Goal: Task Accomplishment & Management: Manage account settings

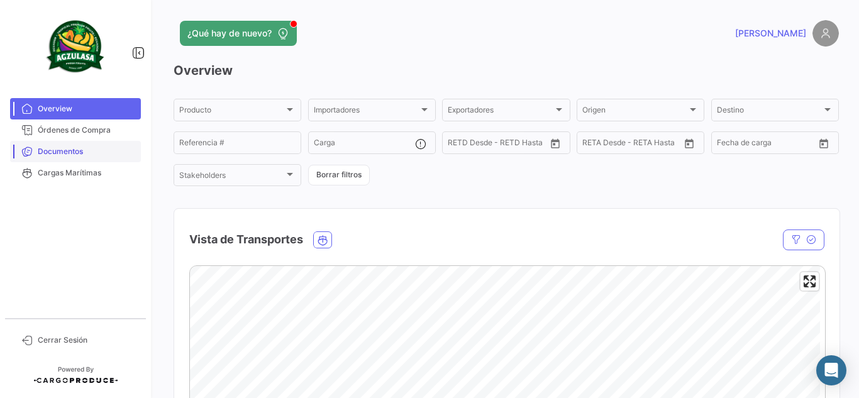
click at [87, 145] on link "Documentos" at bounding box center [75, 151] width 131 height 21
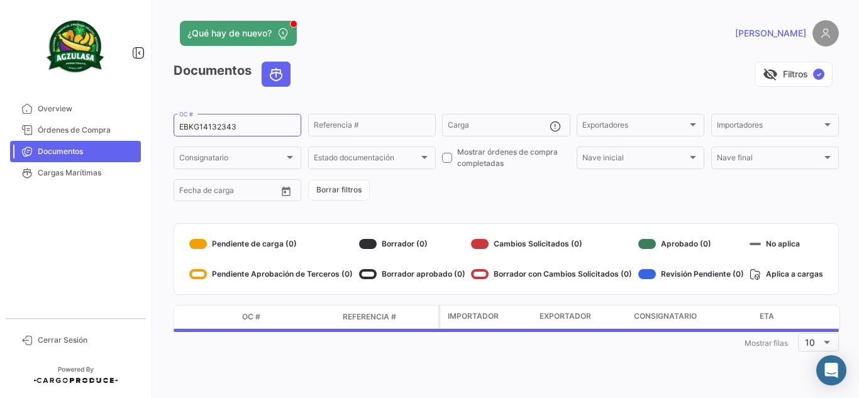
click at [586, 48] on app-header "¿Qué hay de nuevo? [PERSON_NAME]" at bounding box center [507, 41] width 666 height 42
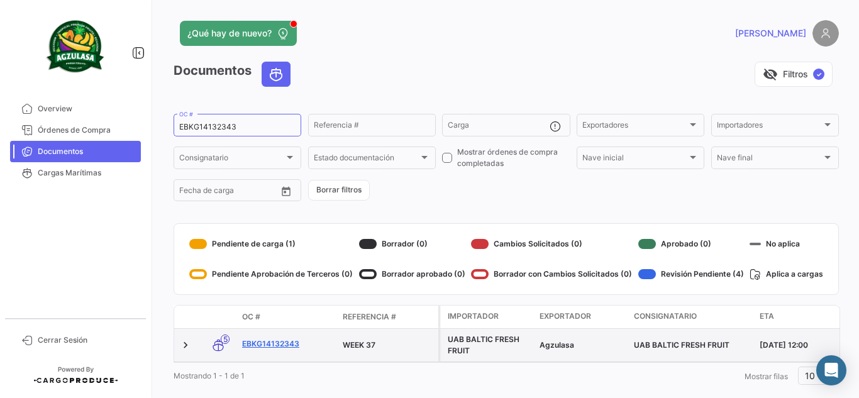
click at [296, 344] on link "EBKG14132343" at bounding box center [287, 343] width 91 height 11
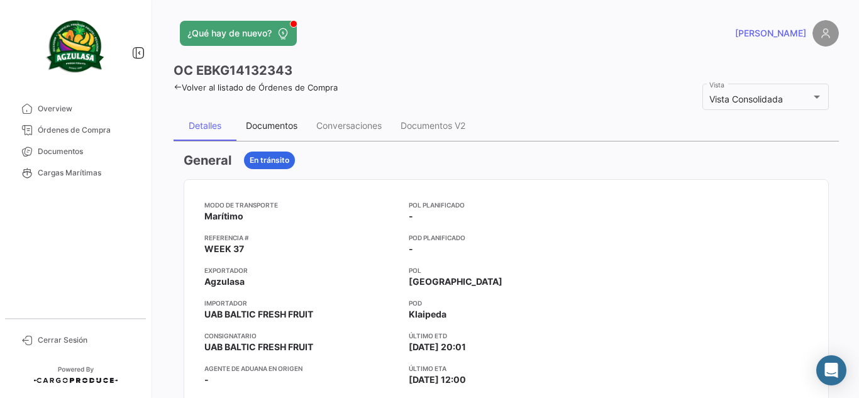
click at [278, 126] on div "Documentos" at bounding box center [272, 125] width 52 height 11
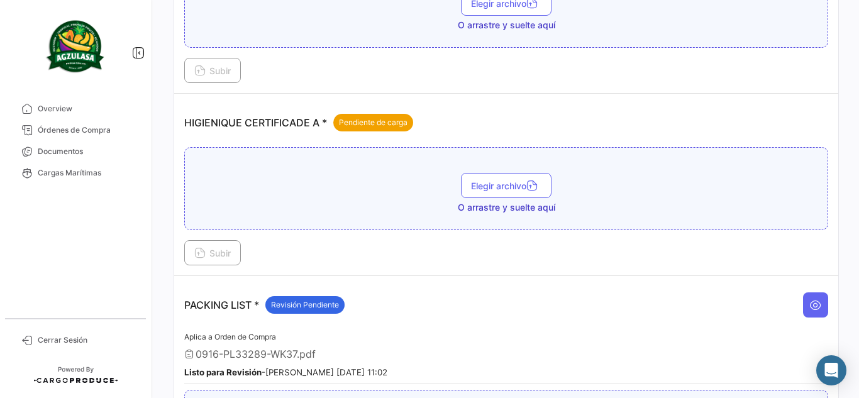
scroll to position [881, 0]
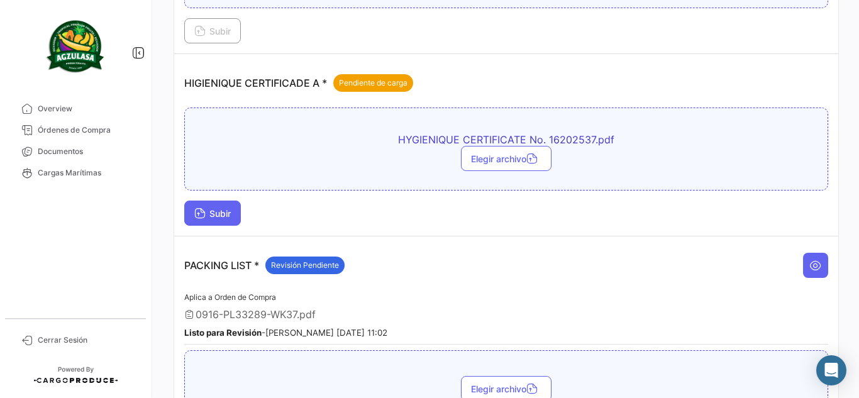
click at [237, 213] on button "Subir" at bounding box center [212, 213] width 57 height 25
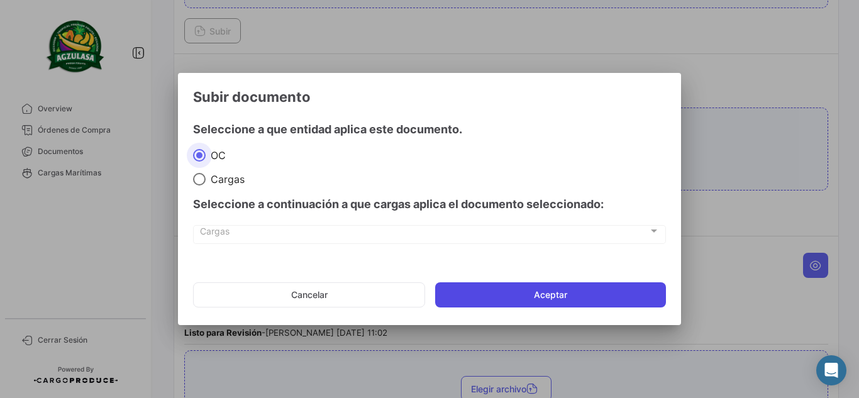
click at [529, 294] on button "Aceptar" at bounding box center [550, 294] width 231 height 25
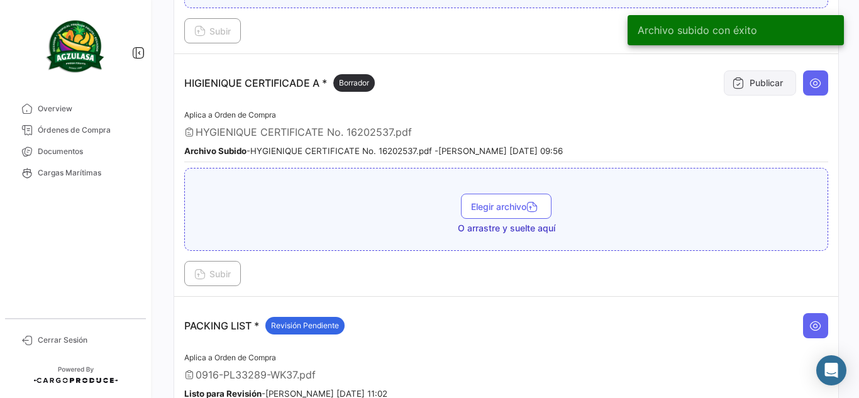
click at [749, 87] on button "Publicar" at bounding box center [760, 82] width 72 height 25
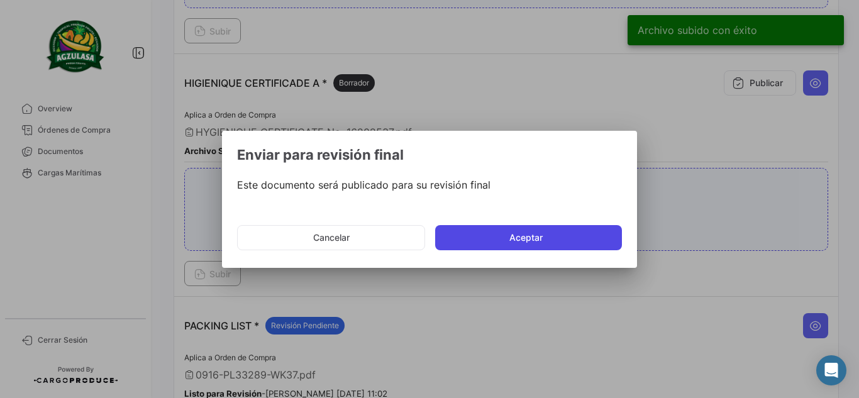
click at [517, 236] on button "Aceptar" at bounding box center [528, 237] width 187 height 25
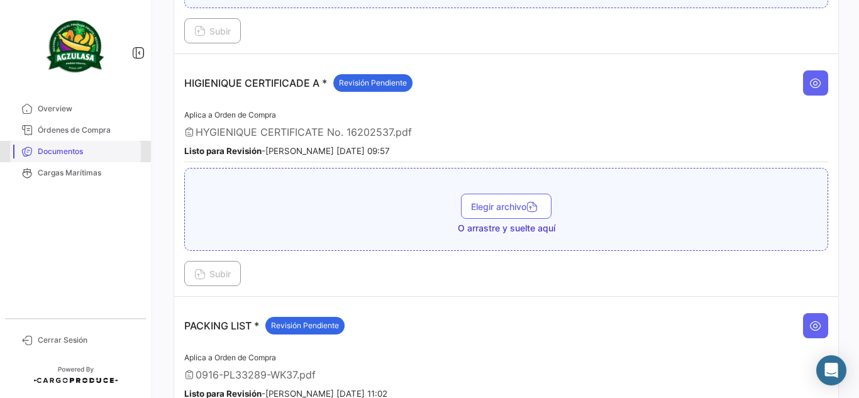
click at [61, 146] on span "Documentos" at bounding box center [87, 151] width 98 height 11
